Goal: Use online tool/utility: Utilize a website feature to perform a specific function

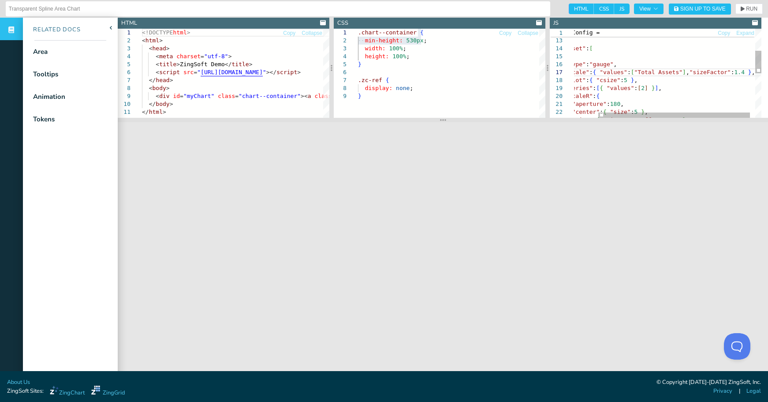
scroll to position [48, 195]
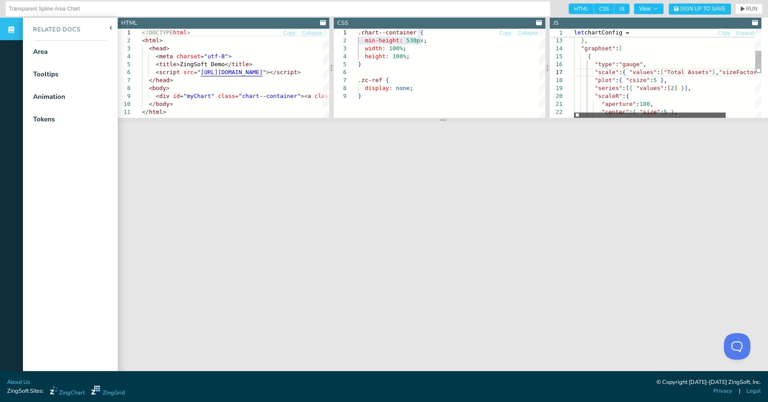
click at [574, 116] on div at bounding box center [650, 114] width 152 height 5
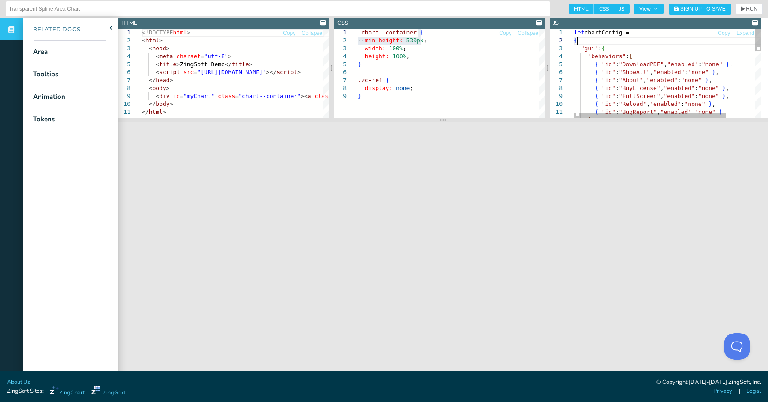
click at [576, 40] on div "] { "id" : "FullScreen" , "enabled" : "none" } , { "id" : "Reload" , "enabled" …" at bounding box center [686, 204] width 224 height 351
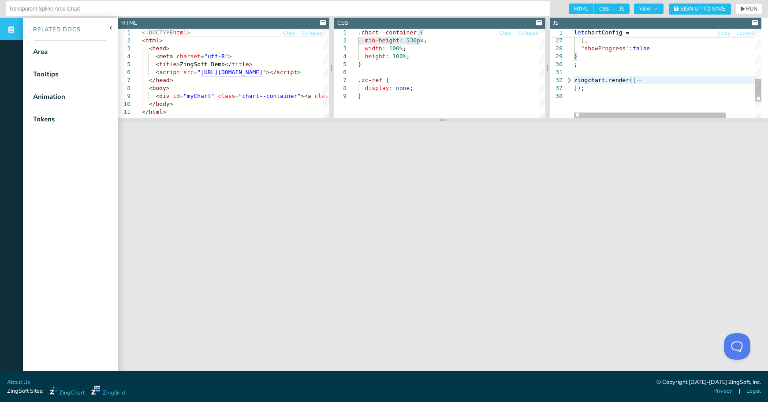
click at [589, 58] on div "zingchart.render ( { } ) ; "showProgress" : false } ; } ] ," at bounding box center [686, 5] width 224 height 351
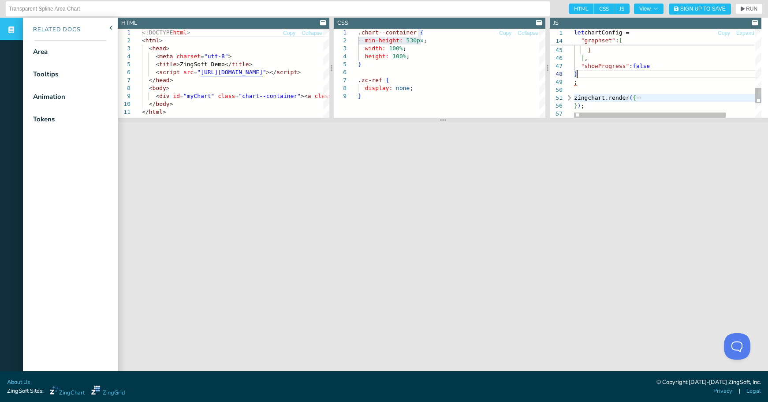
scroll to position [56, 3]
click at [752, 10] on button "RUN" at bounding box center [748, 9] width 27 height 11
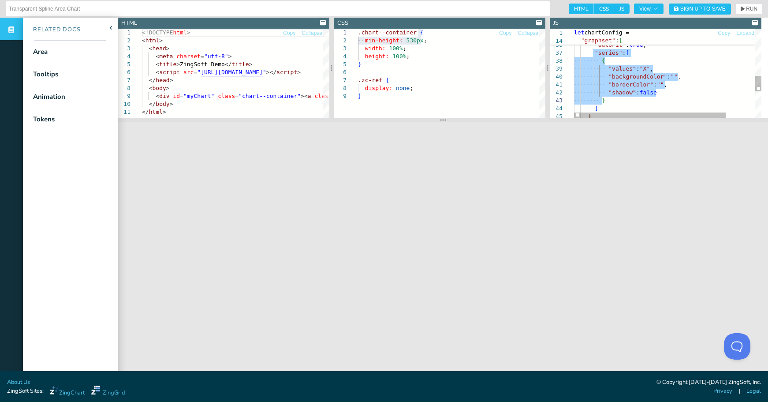
drag, startPoint x: 593, startPoint y: 52, endPoint x: 630, endPoint y: 104, distance: 64.1
click at [630, 104] on div ""shadow" : false } ] } "backgroundColor" : "" , "borderColor" : "" , "series" :…" at bounding box center [686, 14] width 224 height 502
click at [618, 107] on div ""shadow" : false } ] } "backgroundColor" : "" , "borderColor" : "" , "series" :…" at bounding box center [686, 14] width 224 height 502
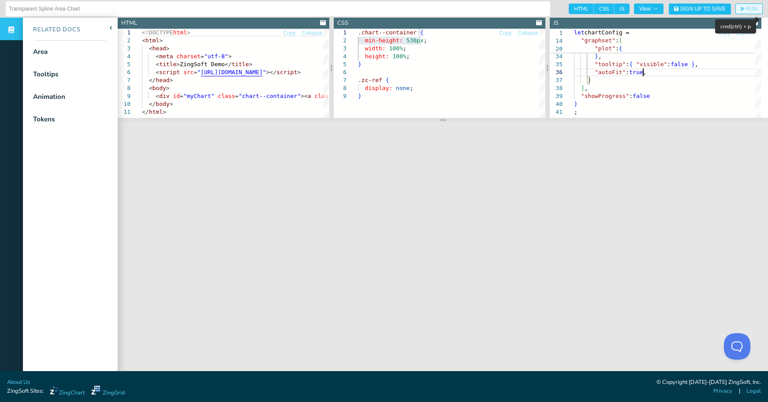
click at [746, 8] on span "RUN" at bounding box center [751, 8] width 11 height 5
click at [664, 79] on div "} } , "tooltip" : { "visible" : false } , "autoFit" : true , "cursor" : "hand" …" at bounding box center [686, 10] width 224 height 438
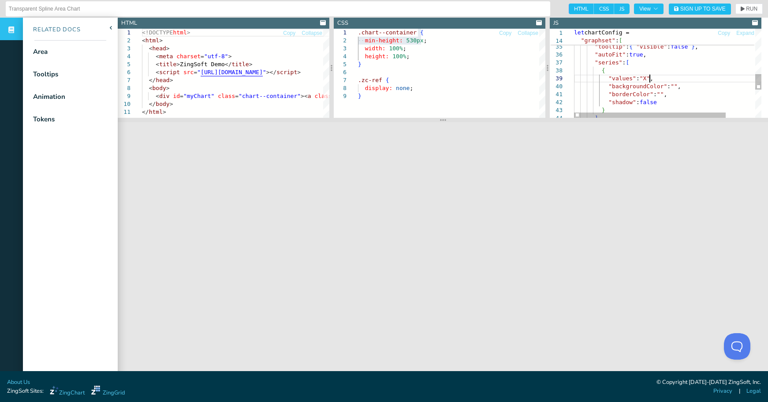
click at [660, 81] on div "{ "values" : "X" , "backgroundColor" : "" , "borderColor" : "" , "shadow" : fal…" at bounding box center [686, 24] width 224 height 502
click at [660, 73] on div "{ "values" : "X" , "backgroundColor" : "" , "borderColor" : "" , "shadow" : fal…" at bounding box center [686, 24] width 224 height 502
click at [741, 9] on icon "button" at bounding box center [743, 9] width 4 height 5
click at [668, 72] on div "{ "values" : "X" , "backgroundColor" : "" , "borderColor" : "" , "shadow" : fal…" at bounding box center [686, 24] width 224 height 502
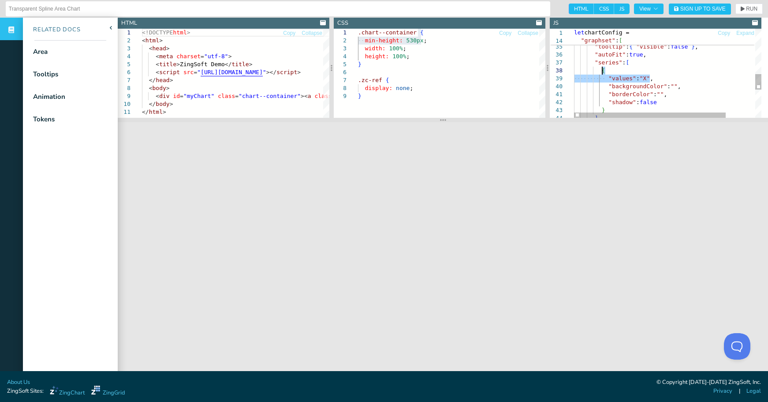
drag, startPoint x: 660, startPoint y: 80, endPoint x: 660, endPoint y: 73, distance: 7.1
click at [660, 73] on div ""slice" : "40%" } , "tooltip" : { "visible" : false } , "autoFit" : true , "ser…" at bounding box center [686, 24] width 224 height 502
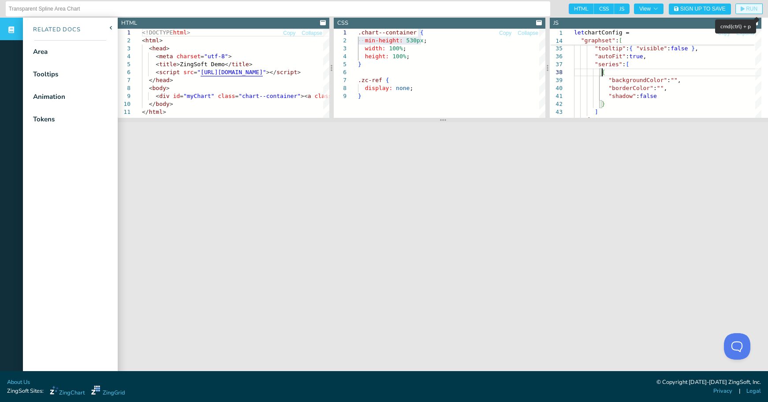
click at [746, 8] on span "RUN" at bounding box center [751, 8] width 11 height 5
click at [698, 69] on div ""slice" : "40%" } , "tooltip" : { "visible" : false } , "autoFit" : true , "ser…" at bounding box center [686, 22] width 224 height 494
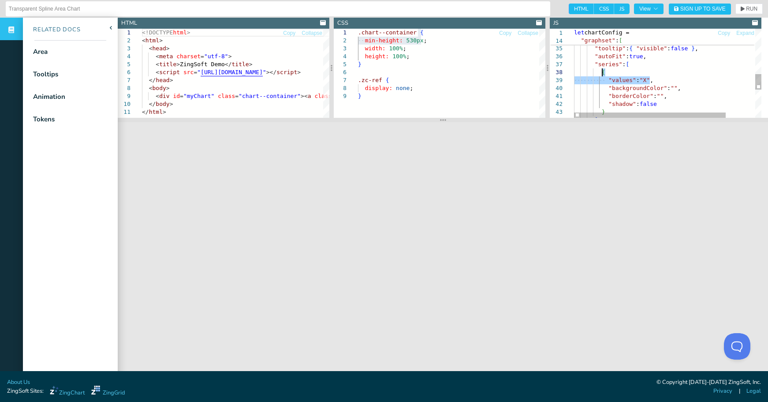
click at [644, 79] on div ""slice" : "40%" } , "tooltip" : { "visible" : false } , "autoFit" : true , "ser…" at bounding box center [686, 26] width 224 height 502
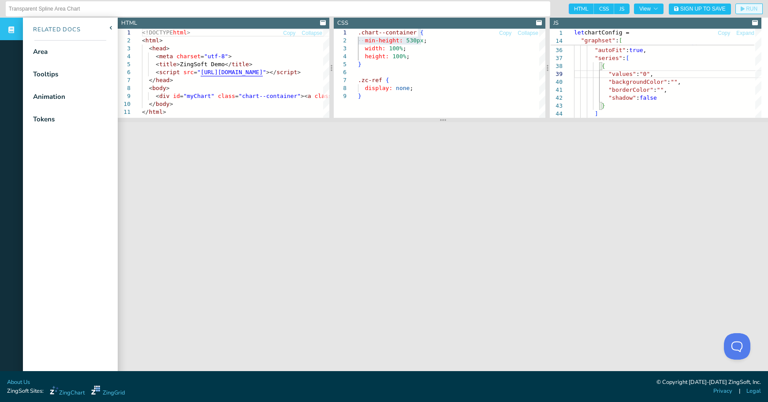
click at [741, 10] on span "RUN" at bounding box center [749, 8] width 17 height 5
click at [643, 74] on div ""slice" : "40%" } , "tooltip" : { "visible" : false } , "autoFit" : true , "ser…" at bounding box center [686, 20] width 224 height 502
click at [746, 8] on span "RUN" at bounding box center [751, 8] width 11 height 5
click at [649, 75] on div ""slice" : "40%" } , "tooltip" : { "visible" : false } , "autoFit" : true , "ser…" at bounding box center [686, 20] width 224 height 502
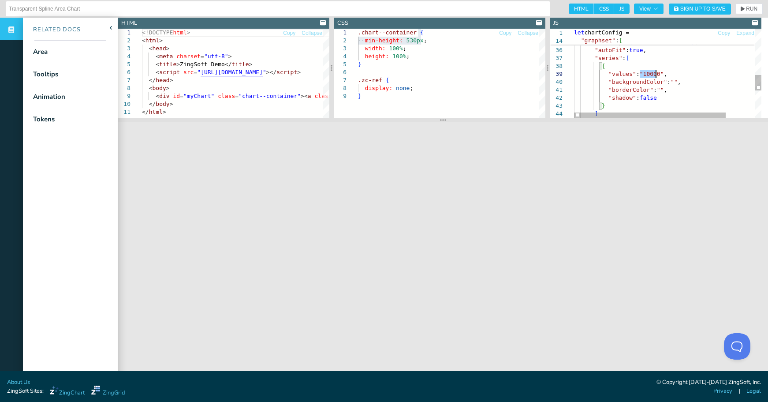
click at [649, 75] on div ""slice" : "40%" } , "tooltip" : { "visible" : false } , "autoFit" : true , "ser…" at bounding box center [686, 20] width 224 height 502
click at [746, 7] on span "RUN" at bounding box center [751, 8] width 11 height 5
click at [643, 75] on div ""slice" : "40%" } , "tooltip" : { "visible" : false } , "autoFit" : true , "ser…" at bounding box center [686, 20] width 224 height 502
click at [746, 9] on span "RUN" at bounding box center [751, 8] width 11 height 5
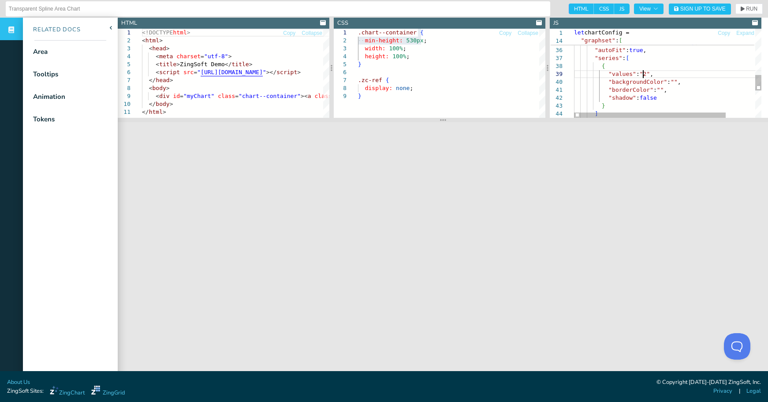
click at [644, 76] on div ""slice" : "40%" } , "tooltip" : { "visible" : false } , "autoFit" : true , "ser…" at bounding box center [686, 20] width 224 height 502
click at [749, 8] on span "RUN" at bounding box center [751, 8] width 11 height 5
click at [670, 82] on div ""slice" : "40%" } , "tooltip" : { "visible" : false } , "autoFit" : true , "ser…" at bounding box center [686, 20] width 224 height 502
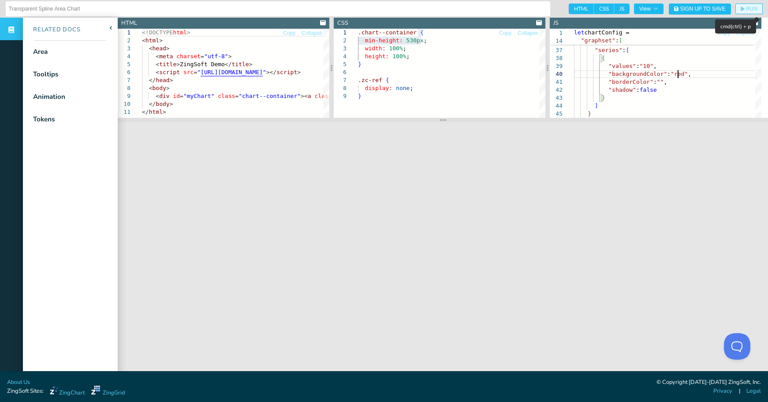
click at [746, 9] on span "RUN" at bounding box center [751, 8] width 11 height 5
click at [643, 66] on div "} , "tooltip" : { "visible" : false } , "autoFit" : true , "series" : [ { "back…" at bounding box center [686, 12] width 224 height 502
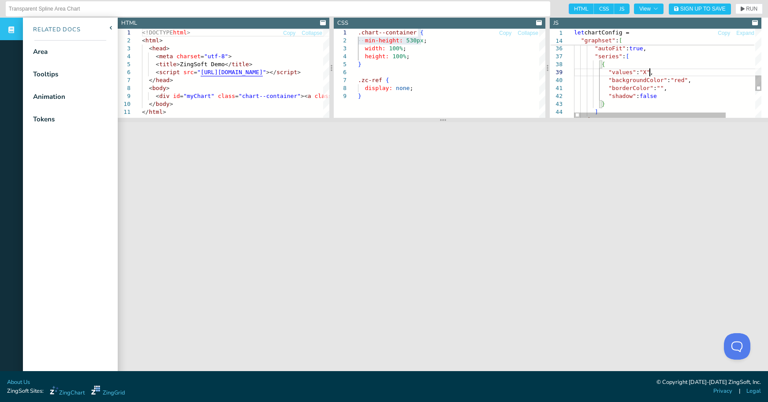
click at [674, 72] on div "} , "tooltip" : { "visible" : false } , "autoFit" : true , "series" : [ { "back…" at bounding box center [686, 18] width 224 height 502
click at [741, 7] on span "RUN" at bounding box center [749, 8] width 17 height 5
click at [673, 79] on div "} , "tooltip" : { "visible" : false } , "autoFit" : true , "series" : [ { "back…" at bounding box center [686, 18] width 224 height 502
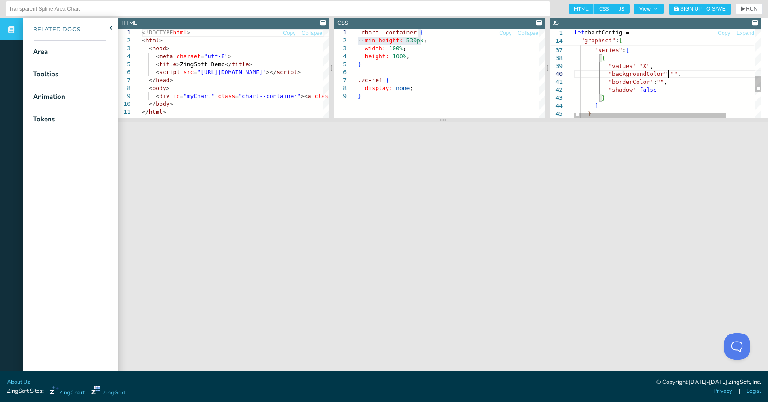
click at [657, 80] on div "} , "tooltip" : { "visible" : false } , "autoFit" : true , "series" : [ { "back…" at bounding box center [686, 12] width 224 height 502
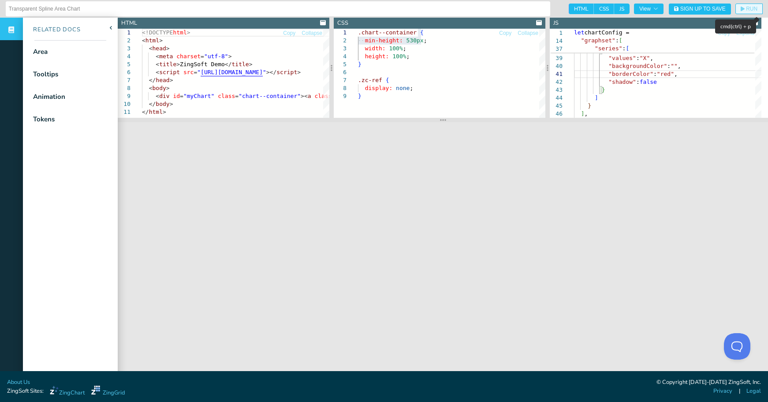
click at [746, 9] on span "RUN" at bounding box center [751, 8] width 11 height 5
click at [659, 75] on div ""tooltip" : { "visible" : false } , "autoFit" : true , "series" : [ { "backgrou…" at bounding box center [686, 4] width 224 height 502
click at [644, 83] on div ""tooltip" : { "visible" : false } , "autoFit" : true , "series" : [ { "backgrou…" at bounding box center [686, 4] width 224 height 502
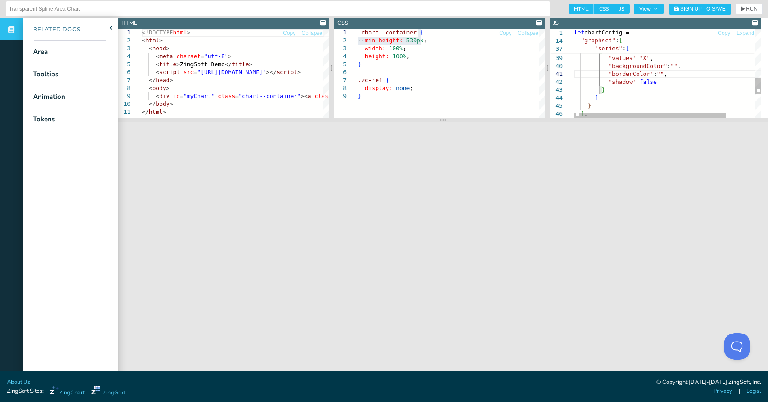
click at [644, 83] on div ""tooltip" : { "visible" : false } , "autoFit" : true , "series" : [ { "backgrou…" at bounding box center [686, 4] width 224 height 502
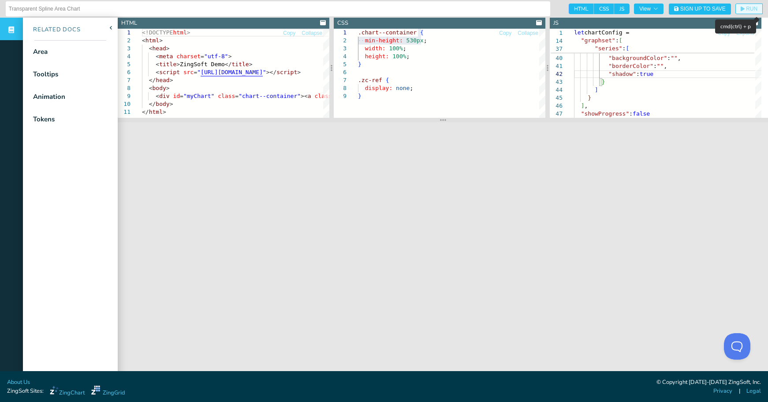
click at [741, 5] on button "RUN" at bounding box center [748, 9] width 27 height 11
click at [746, 11] on span "RUN" at bounding box center [751, 8] width 11 height 5
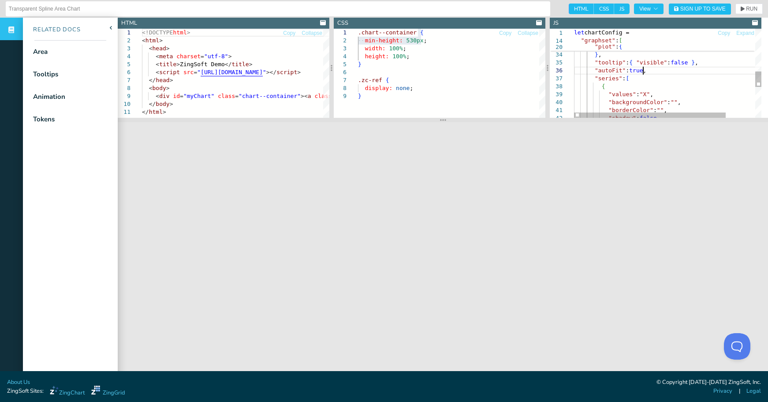
drag, startPoint x: 697, startPoint y: 71, endPoint x: 702, endPoint y: 65, distance: 7.8
click at [702, 65] on div ""backgroundColor" : "" , "borderColor" : "" , "shadow" : false "values" : "X" ,…" at bounding box center [686, 40] width 224 height 502
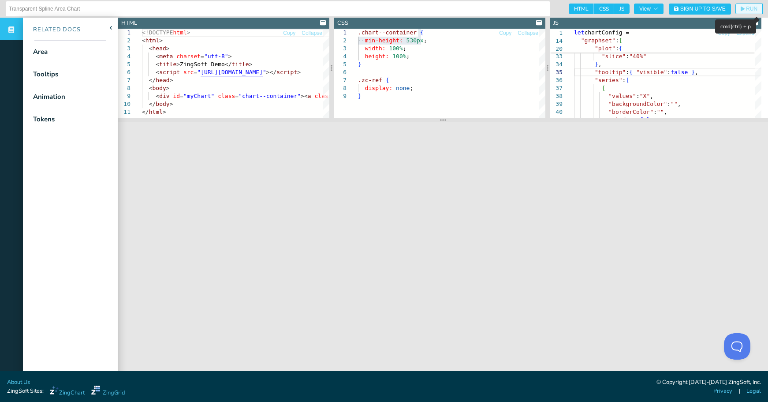
click at [746, 9] on span "RUN" at bounding box center [751, 8] width 11 height 5
click at [717, 74] on div ""backgroundColor" : "" , "borderColor" : "" , "shadow" : false "values" : "X" ,…" at bounding box center [686, 46] width 224 height 494
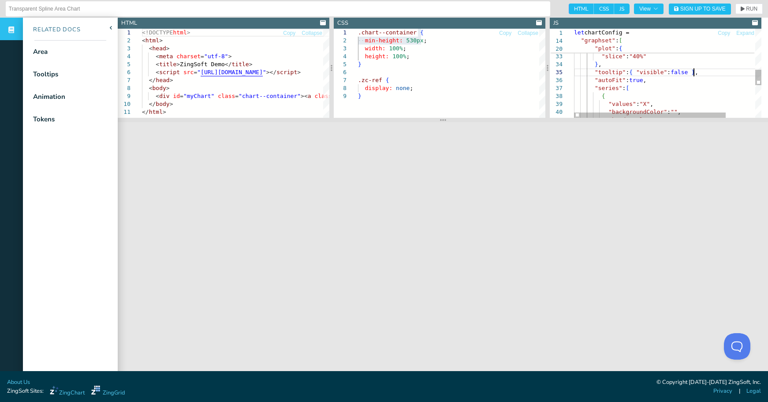
click at [717, 71] on div ""backgroundColor" : "" , "borderColor" : "" , "values" : "X" , "series" : [ { }…" at bounding box center [686, 50] width 224 height 502
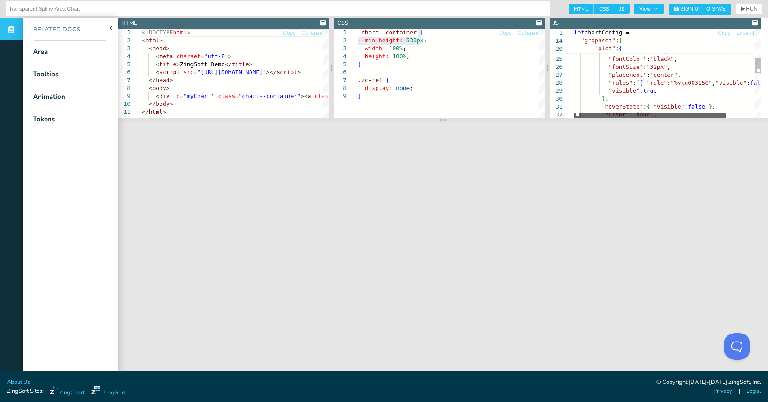
click at [685, 114] on div at bounding box center [650, 114] width 152 height 5
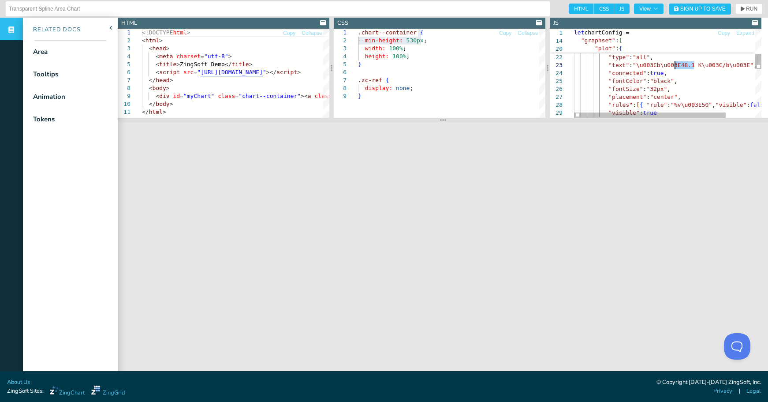
drag, startPoint x: 694, startPoint y: 65, endPoint x: 675, endPoint y: 67, distance: 19.1
click at [675, 67] on div ""valueBox" : { "height" : "100%" , "width" : "100%" , "plot" : { "type" : "all"…" at bounding box center [686, 138] width 224 height 502
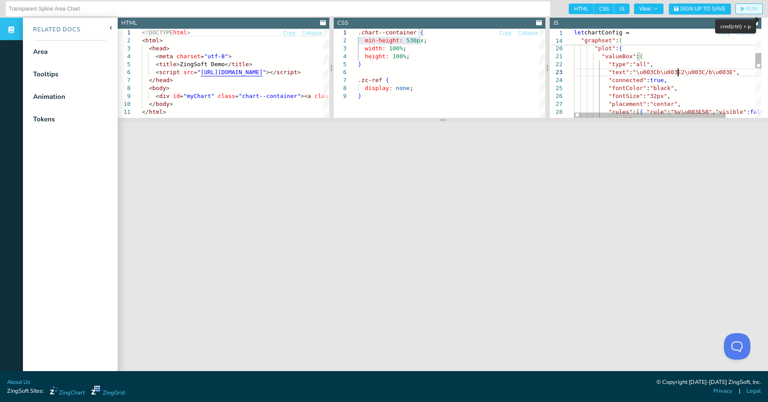
click at [746, 8] on span "RUN" at bounding box center [751, 8] width 11 height 5
click at [716, 65] on div ""valueBox" : { "height" : "100%" , "width" : "100%" , "plot" : { "type" : "all"…" at bounding box center [686, 145] width 224 height 502
click at [686, 66] on div ""valueBox" : { "height" : "100%" , "width" : "100%" , "plot" : { "type" : "all"…" at bounding box center [686, 145] width 224 height 502
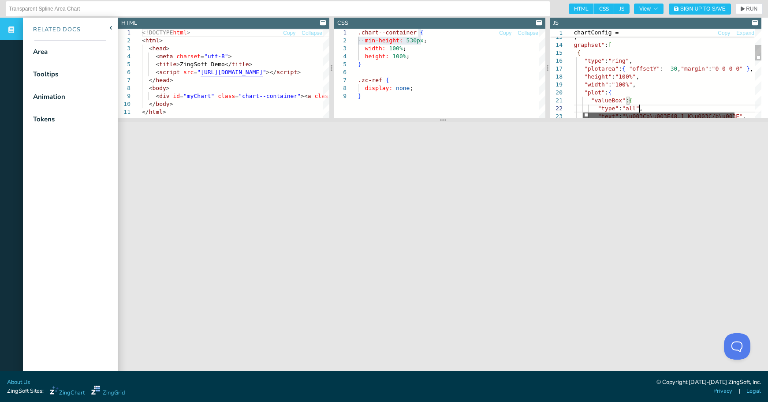
click at [689, 115] on div at bounding box center [659, 114] width 152 height 5
drag, startPoint x: 746, startPoint y: 68, endPoint x: 747, endPoint y: 61, distance: 7.1
click at [747, 61] on div ""valueBox" : { "height" : "100%" , "width" : "100%" , "plot" : { "type" : "all"…" at bounding box center [675, 189] width 224 height 502
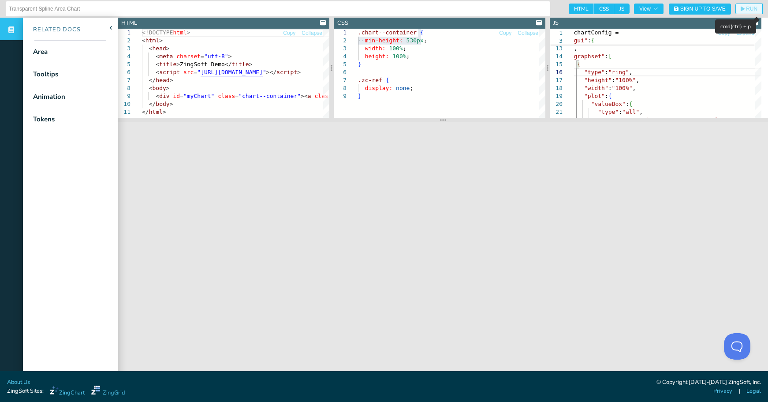
click at [746, 10] on span "RUN" at bounding box center [751, 8] width 11 height 5
click at [679, 75] on div ""valueBox" : { "height" : "100%" , "width" : "100%" , "plot" : { "type" : "all"…" at bounding box center [675, 196] width 224 height 494
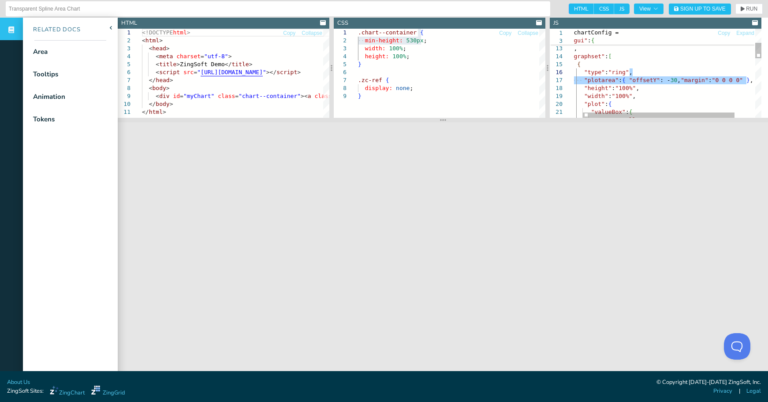
click at [713, 75] on div ""valueBox" : { "height" : "100%" , "width" : "100%" , "plot" : { "type" : "all"…" at bounding box center [675, 200] width 224 height 502
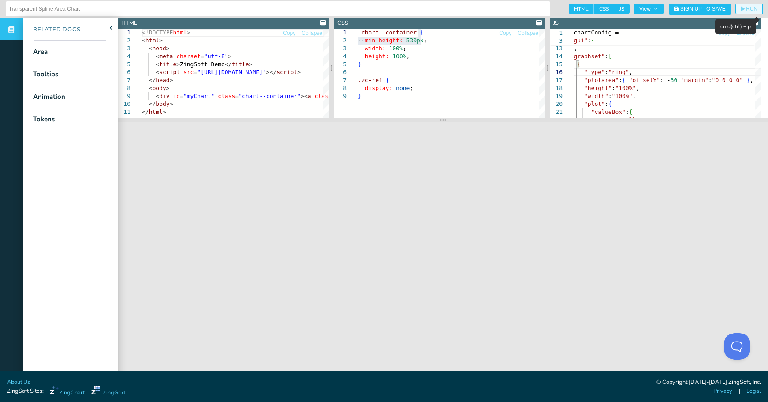
click at [746, 9] on span "RUN" at bounding box center [751, 8] width 11 height 5
click at [674, 87] on div ""valueBox" : { "height" : "100%" , "width" : "100%" , "plot" : { "type" : "all"…" at bounding box center [675, 200] width 224 height 502
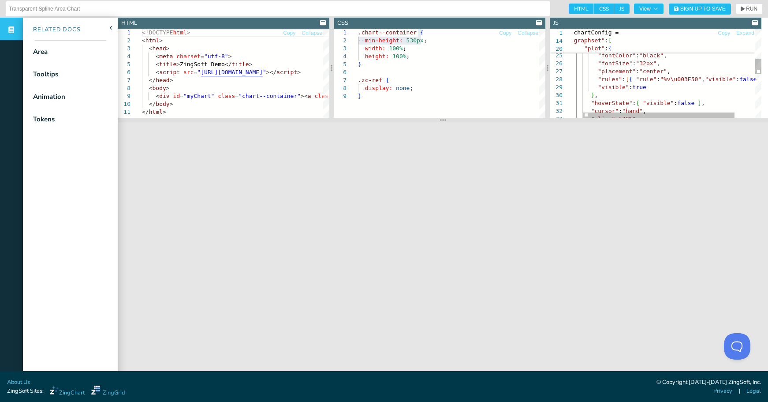
scroll to position [16, 72]
click at [668, 73] on div ""type" : "all" , "text" : "\u003Cb\u003E48.1 K\u003C/b\u003E" , "connected" : t…" at bounding box center [675, 112] width 224 height 502
click at [678, 73] on div ""type" : "all" , "text" : "\u003Cb\u003E48.1 K\u003C/b\u003E" , "connected" : t…" at bounding box center [675, 112] width 224 height 502
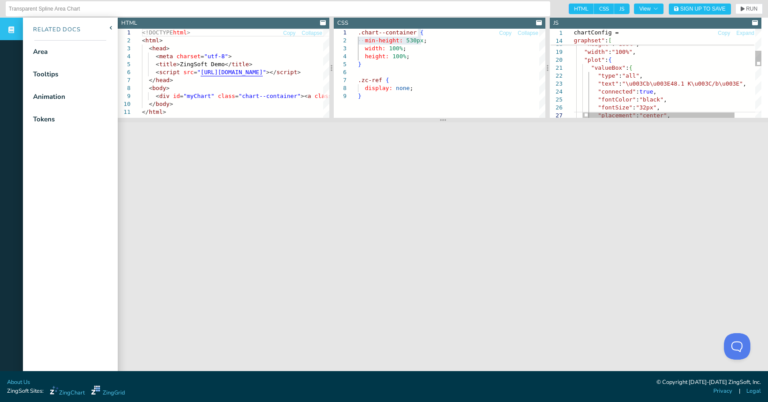
scroll to position [16, 100]
drag, startPoint x: 683, startPoint y: 84, endPoint x: 676, endPoint y: 91, distance: 9.7
click at [665, 84] on div ""placement" : "center" , "connected" : true , "fontColor" : "black" , "fontSize…" at bounding box center [675, 156] width 224 height 502
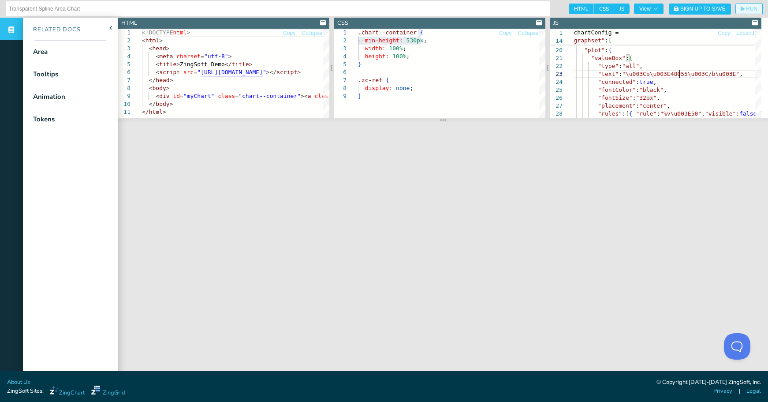
click at [741, 7] on span "RUN" at bounding box center [749, 8] width 17 height 5
click at [673, 74] on div ""placement" : "center" , "connected" : true , "fontColor" : "black" , "fontSize…" at bounding box center [675, 147] width 224 height 502
click at [675, 82] on div ""placement" : "center" , "connected" : true , "fontColor" : "black" , "fontSize…" at bounding box center [675, 147] width 224 height 502
drag, startPoint x: 665, startPoint y: 75, endPoint x: 679, endPoint y: 75, distance: 14.6
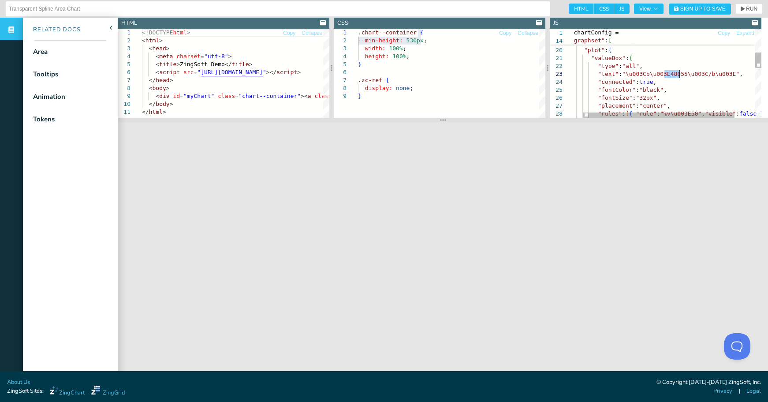
click at [679, 75] on div ""placement" : "center" , "connected" : true , "fontColor" : "black" , "fontSize…" at bounding box center [675, 147] width 224 height 502
click at [746, 6] on span "RUN" at bounding box center [751, 8] width 11 height 5
click at [689, 75] on div ""placement" : "center" , "connected" : true , "fontColor" : "black" , "fontSize…" at bounding box center [675, 147] width 224 height 502
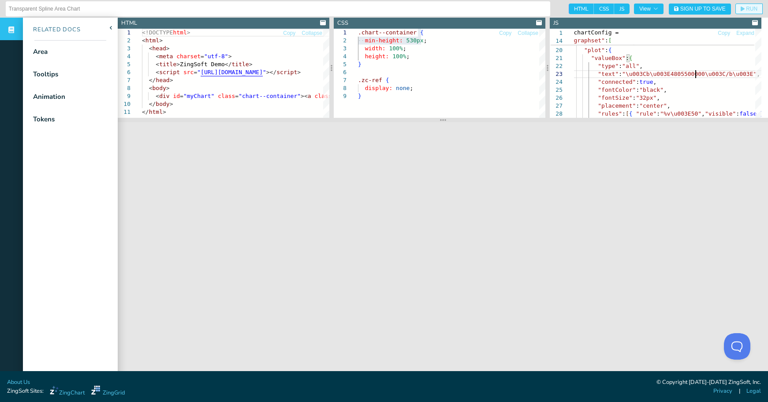
type textarea ""valueBox": { "type": "all", "text": "\u003Cb\u003E4805500000\u003C/b\u003E", "…"
click at [746, 9] on span "RUN" at bounding box center [751, 8] width 11 height 5
